Goal: Find specific page/section: Find specific page/section

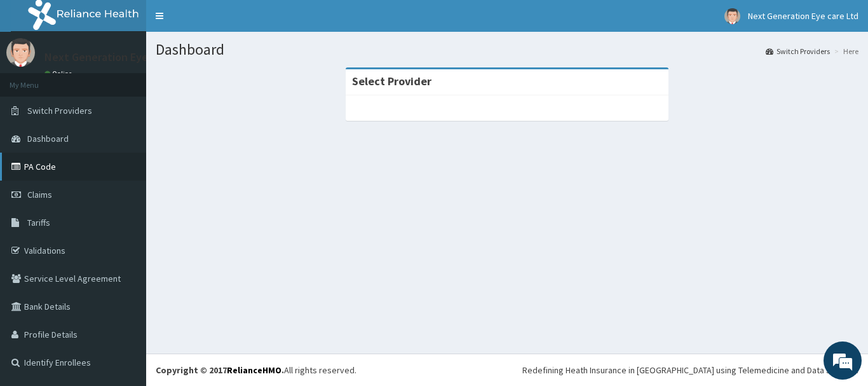
click at [59, 160] on link "PA Code" at bounding box center [73, 167] width 146 height 28
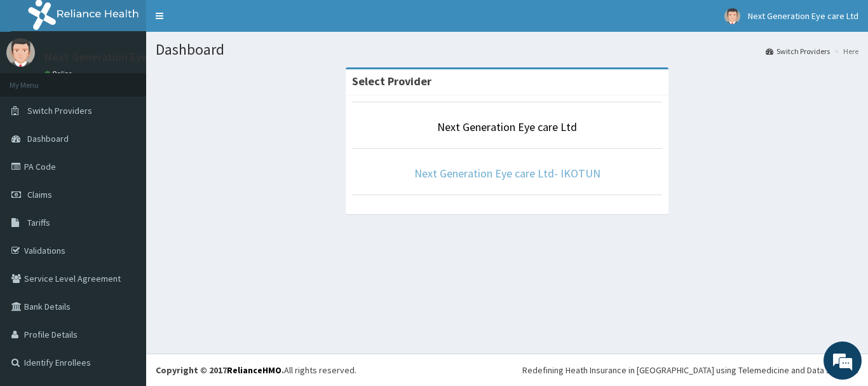
click at [509, 174] on link "Next Generation Eye care Ltd- IKOTUN" at bounding box center [507, 173] width 186 height 15
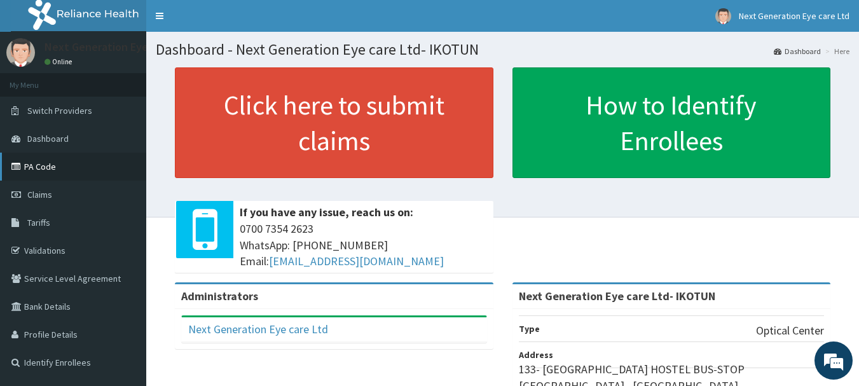
click at [48, 168] on link "PA Code" at bounding box center [73, 167] width 146 height 28
